Goal: Information Seeking & Learning: Learn about a topic

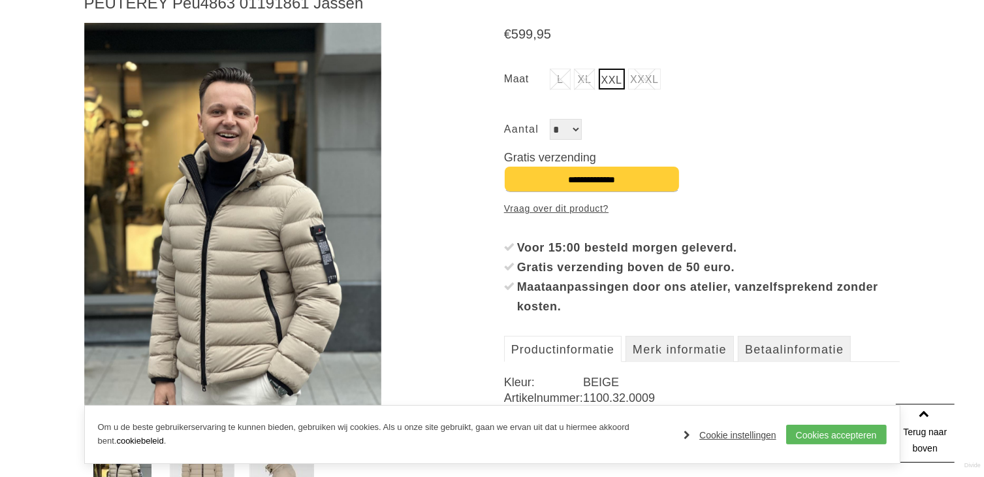
scroll to position [261, 0]
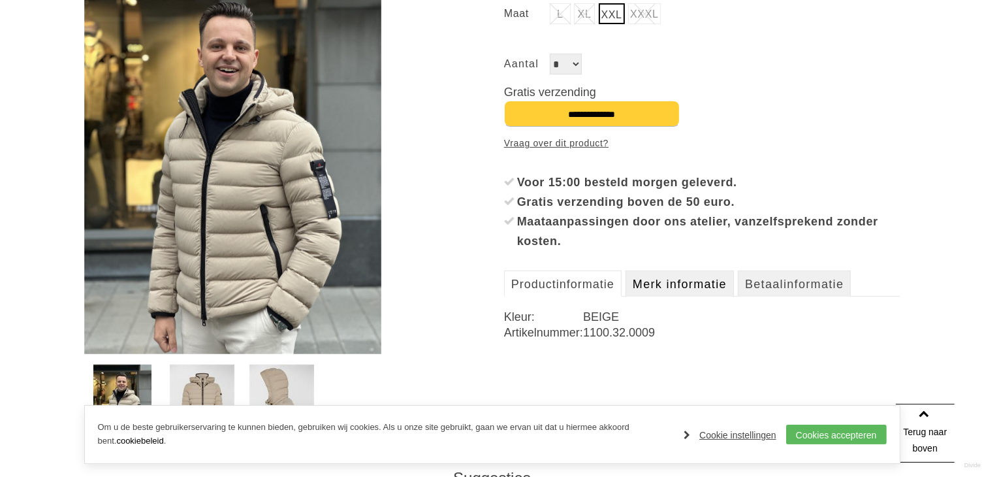
click at [710, 288] on link "Merk informatie" at bounding box center [680, 283] width 108 height 26
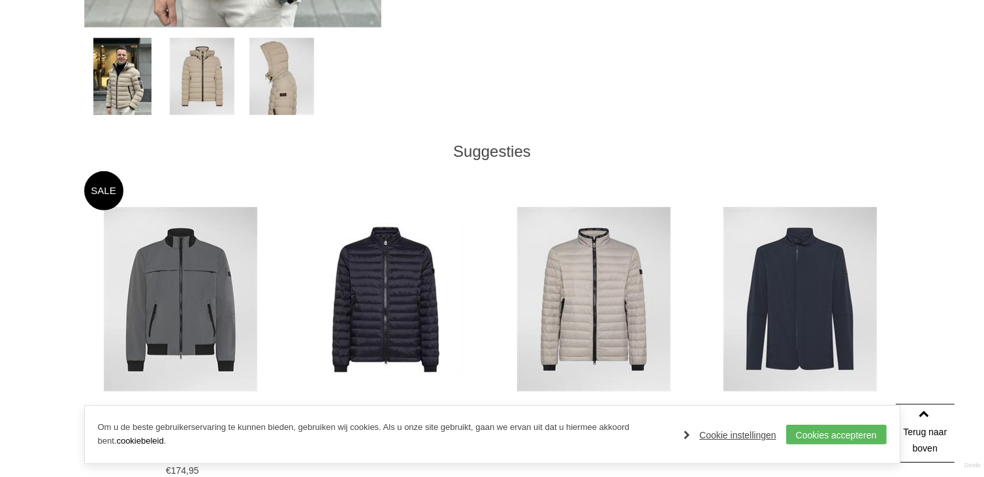
scroll to position [784, 0]
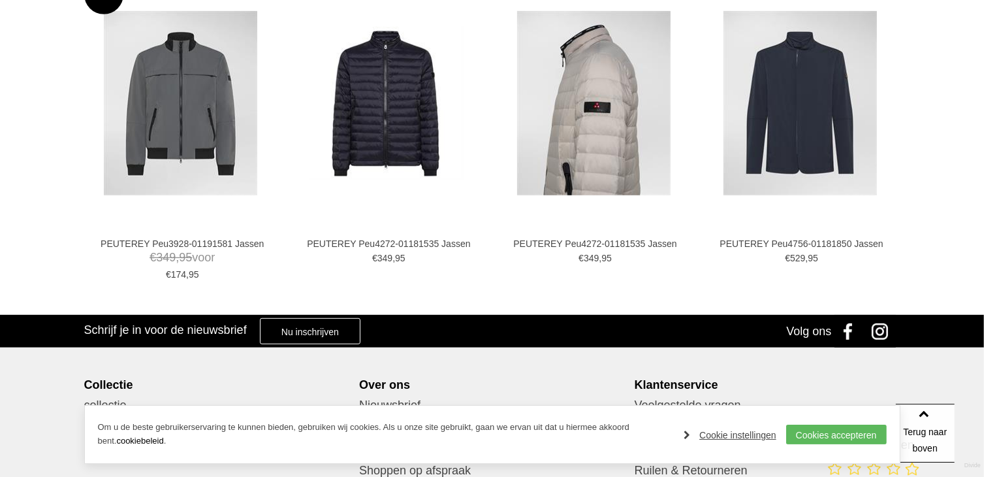
click at [575, 157] on img at bounding box center [593, 103] width 153 height 184
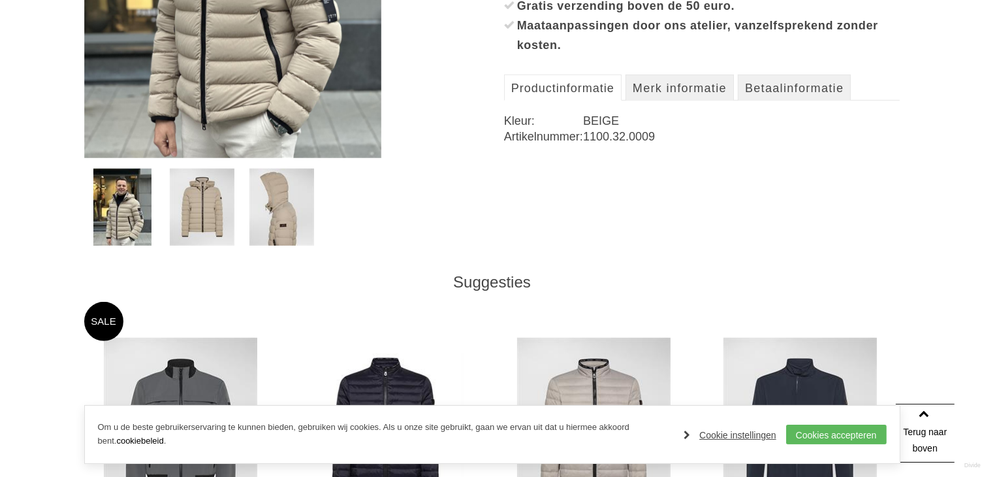
scroll to position [65, 0]
